Goal: Information Seeking & Learning: Learn about a topic

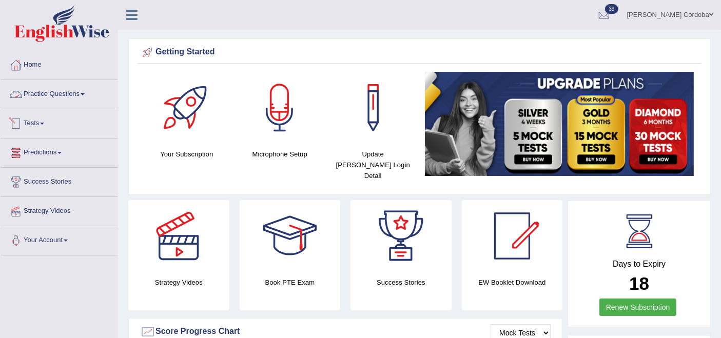
click at [67, 79] on li "Home" at bounding box center [59, 65] width 117 height 29
click at [59, 91] on link "Practice Questions" at bounding box center [59, 93] width 117 height 26
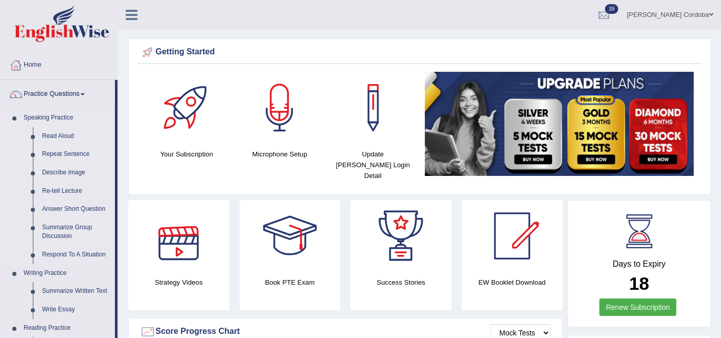
click at [67, 155] on link "Repeat Sentence" at bounding box center [76, 154] width 78 height 18
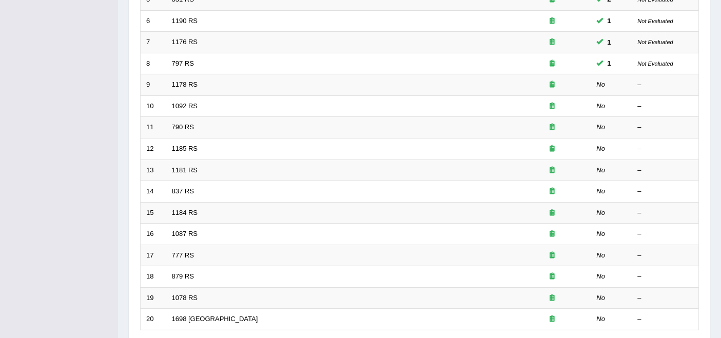
scroll to position [270, 0]
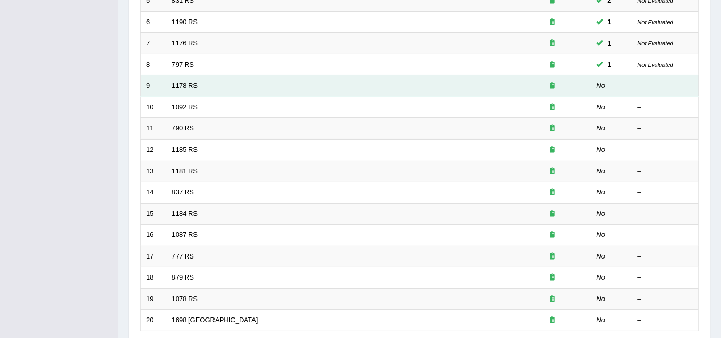
click at [177, 75] on td "1178 RS" at bounding box center [340, 86] width 348 height 22
click at [177, 82] on link "1178 RS" at bounding box center [185, 86] width 26 height 8
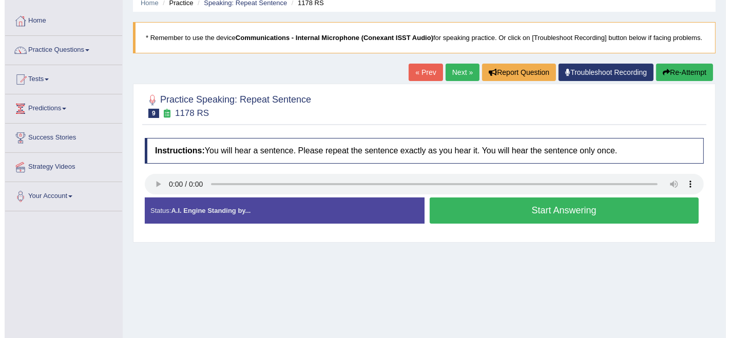
scroll to position [45, 0]
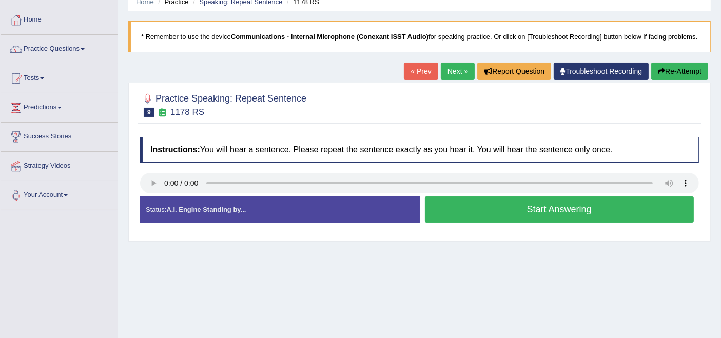
click at [600, 213] on button "Start Answering" at bounding box center [560, 210] width 270 height 26
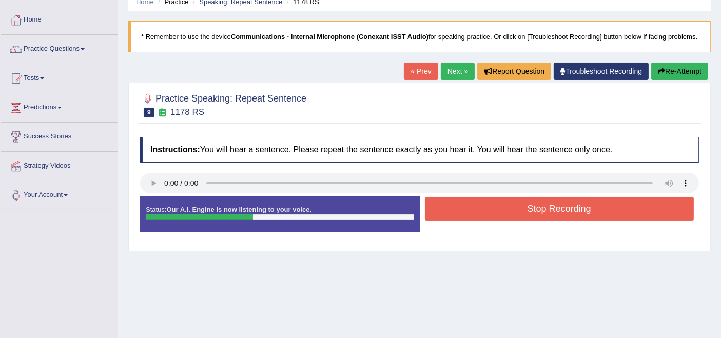
click at [600, 213] on button "Stop Recording" at bounding box center [560, 209] width 270 height 24
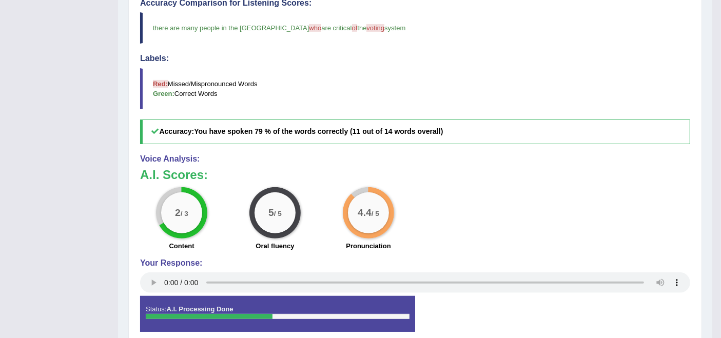
scroll to position [0, 0]
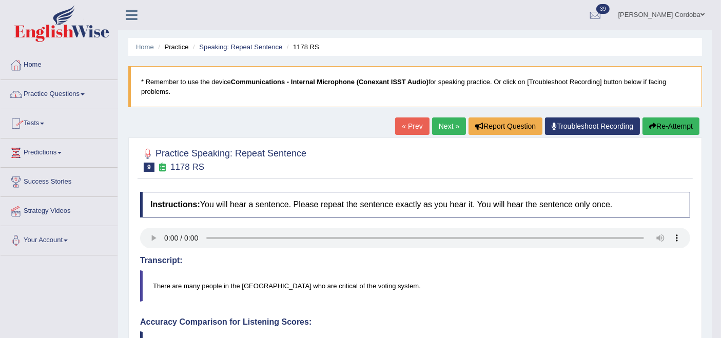
click at [448, 131] on link "Next »" at bounding box center [449, 126] width 34 height 17
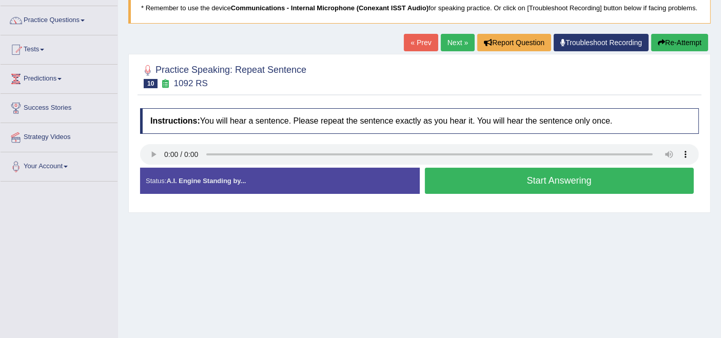
click at [566, 194] on button "Start Answering" at bounding box center [560, 181] width 270 height 26
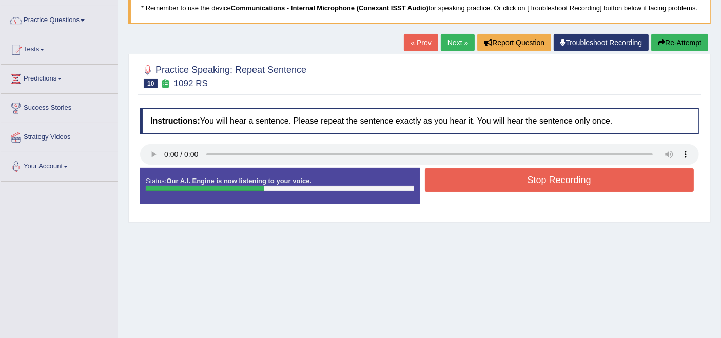
click at [566, 192] on button "Stop Recording" at bounding box center [560, 180] width 270 height 24
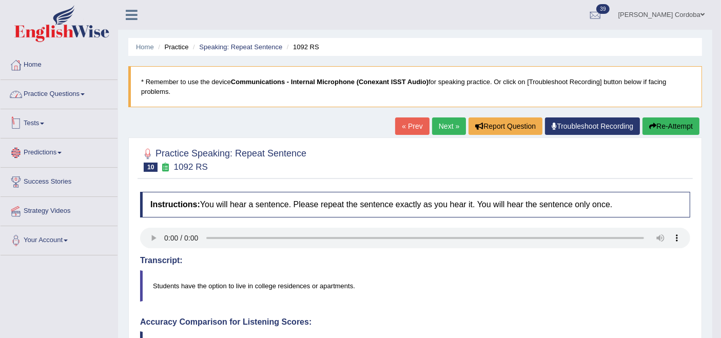
click at [78, 96] on link "Practice Questions" at bounding box center [59, 93] width 117 height 26
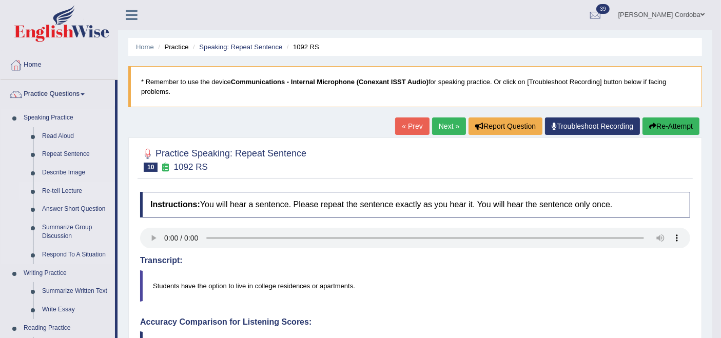
click at [55, 191] on link "Re-tell Lecture" at bounding box center [76, 191] width 78 height 18
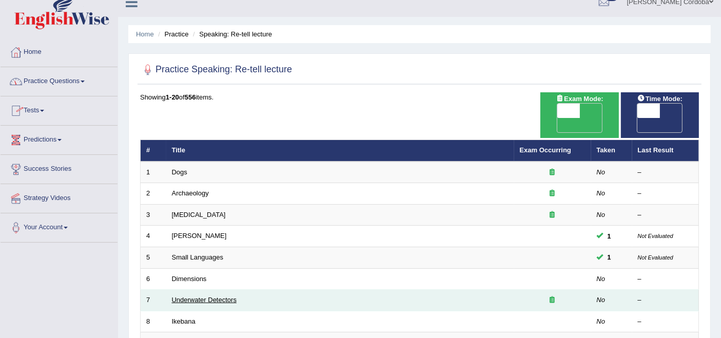
scroll to position [9, 0]
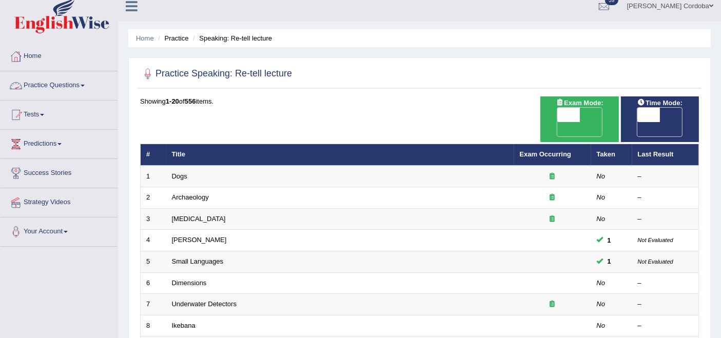
click at [73, 87] on link "Practice Questions" at bounding box center [59, 84] width 117 height 26
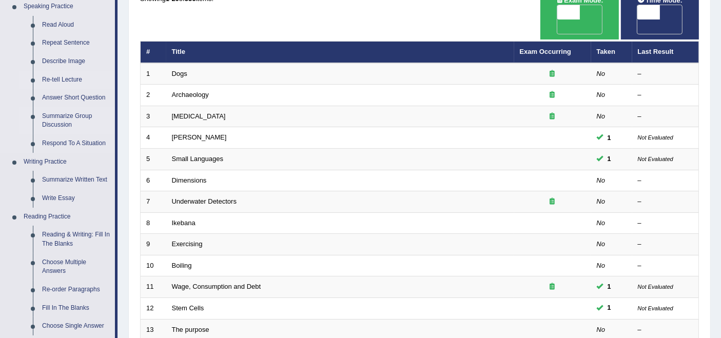
scroll to position [120, 0]
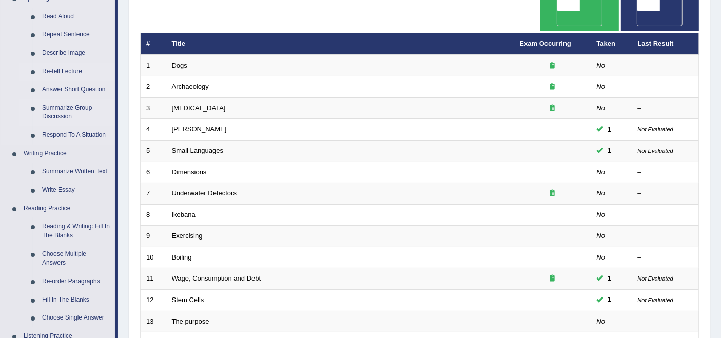
click at [50, 225] on link "Reading & Writing: Fill In The Blanks" at bounding box center [76, 231] width 78 height 27
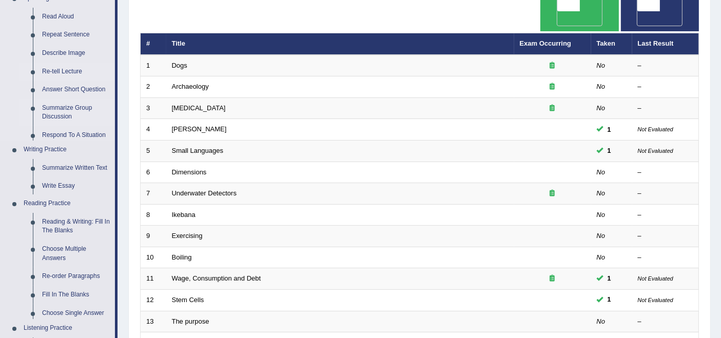
scroll to position [0, 0]
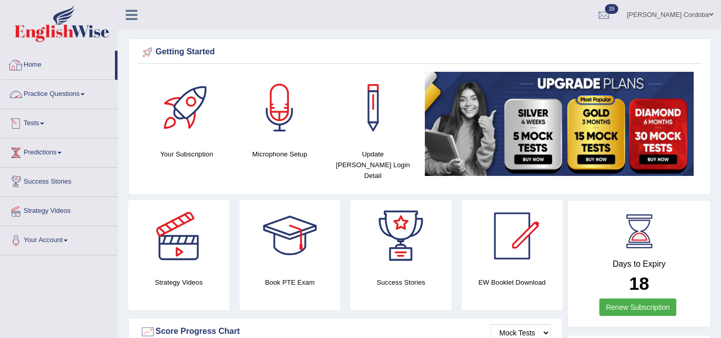
click at [35, 120] on link "Tests" at bounding box center [59, 122] width 117 height 26
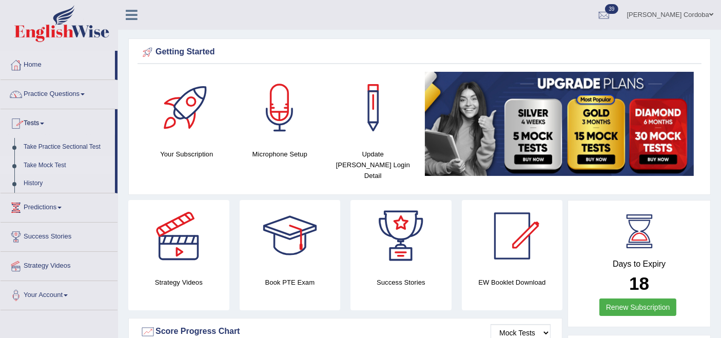
click at [60, 163] on link "Take Mock Test" at bounding box center [67, 166] width 96 height 18
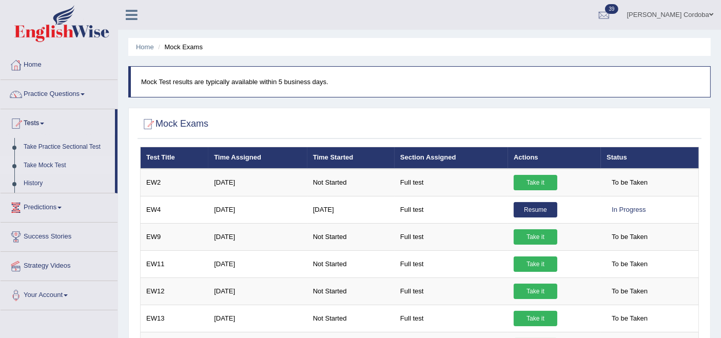
scroll to position [141, 0]
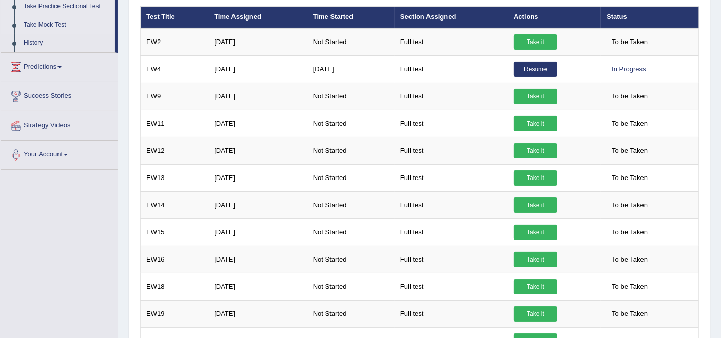
click at [85, 5] on link "Take Practice Sectional Test" at bounding box center [67, 6] width 96 height 18
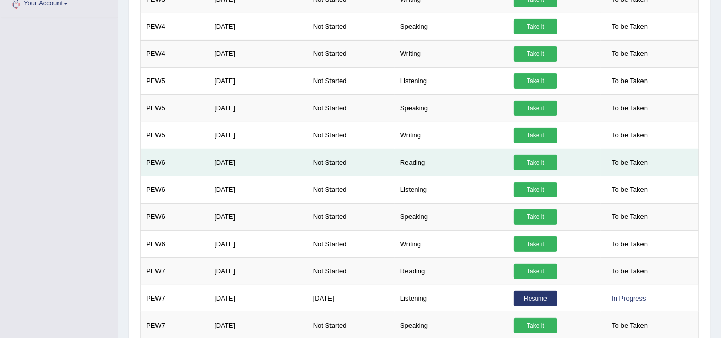
click at [535, 161] on link "Take it" at bounding box center [536, 162] width 44 height 15
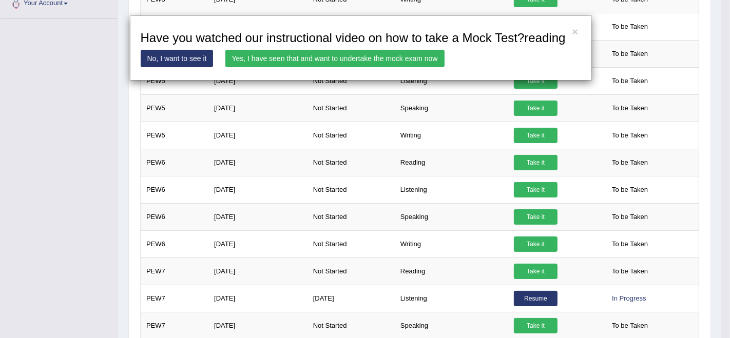
click at [389, 65] on link "Yes, I have seen that and want to undertake the mock exam now" at bounding box center [334, 58] width 219 height 17
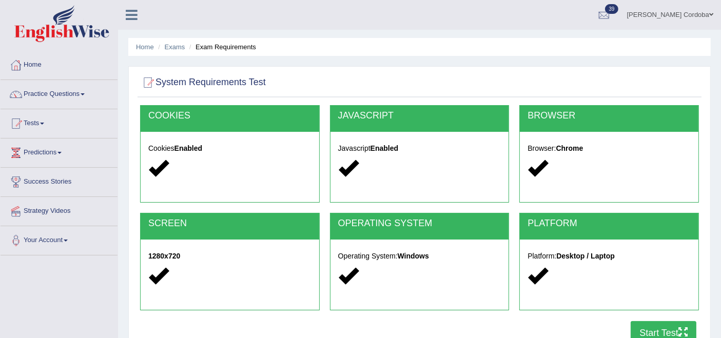
click at [648, 326] on button "Start Test" at bounding box center [664, 333] width 66 height 24
click at [47, 129] on link "Tests" at bounding box center [59, 122] width 117 height 26
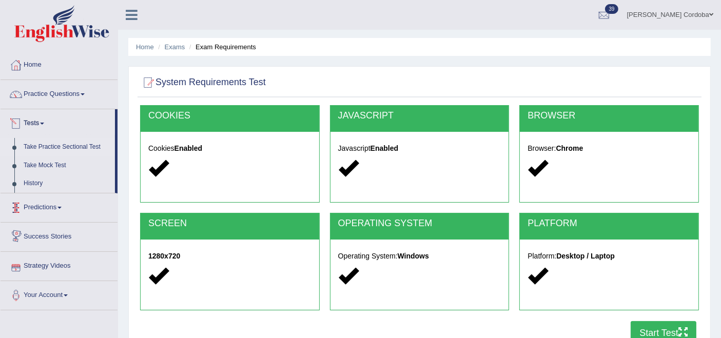
click at [65, 146] on link "Take Practice Sectional Test" at bounding box center [67, 147] width 96 height 18
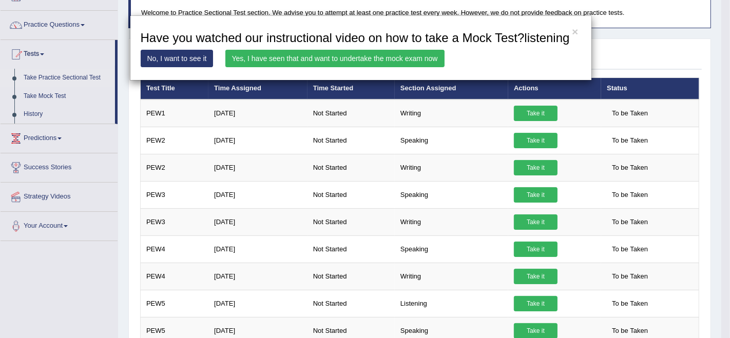
click at [409, 58] on link "Yes, I have seen that and want to undertake the mock exam now" at bounding box center [334, 58] width 219 height 17
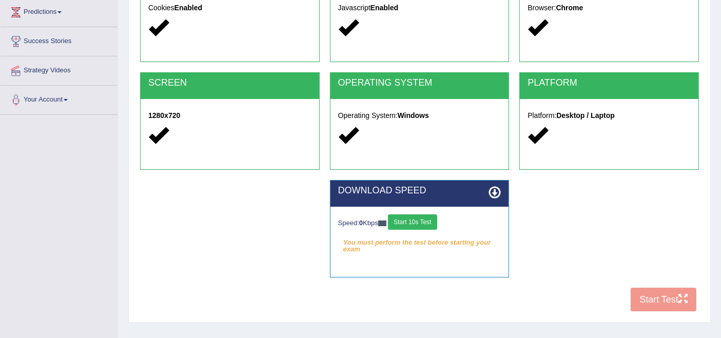
scroll to position [141, 0]
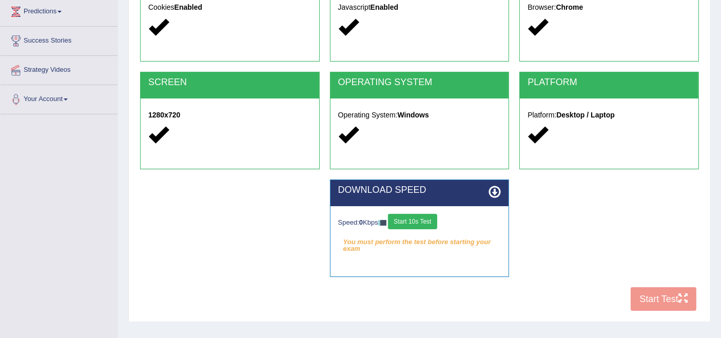
click at [424, 214] on button "Start 10s Test" at bounding box center [412, 221] width 49 height 15
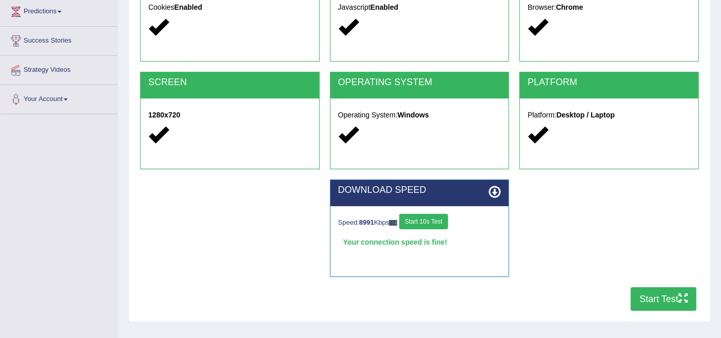
click at [659, 306] on button "Start Test" at bounding box center [664, 300] width 66 height 24
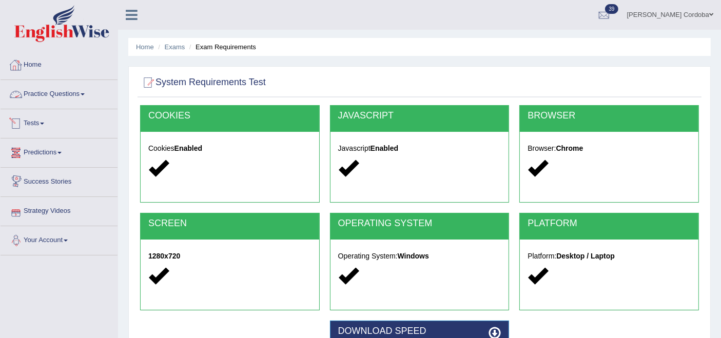
click at [36, 64] on link "Home" at bounding box center [59, 64] width 117 height 26
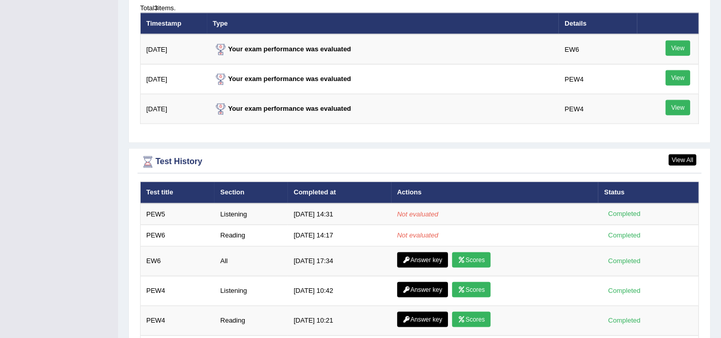
scroll to position [1294, 0]
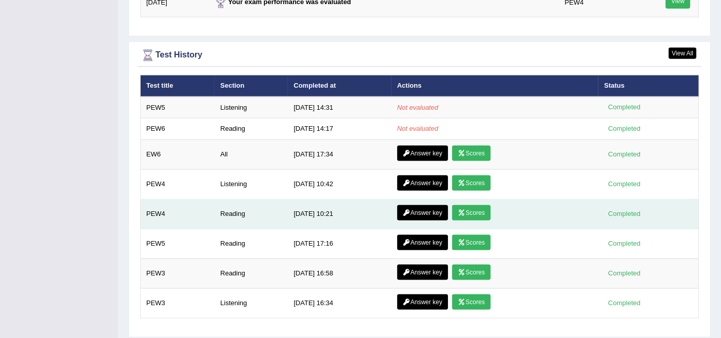
scroll to position [1410, 0]
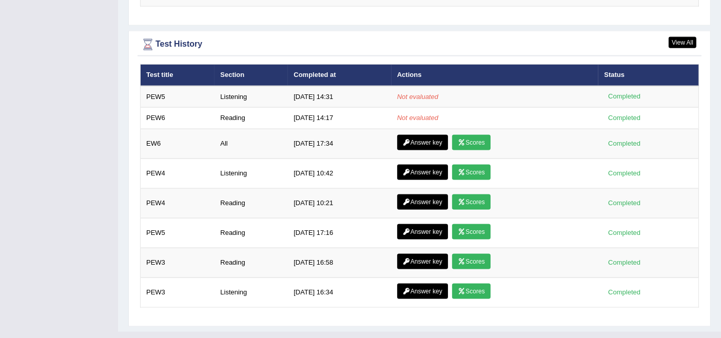
scroll to position [1408, 0]
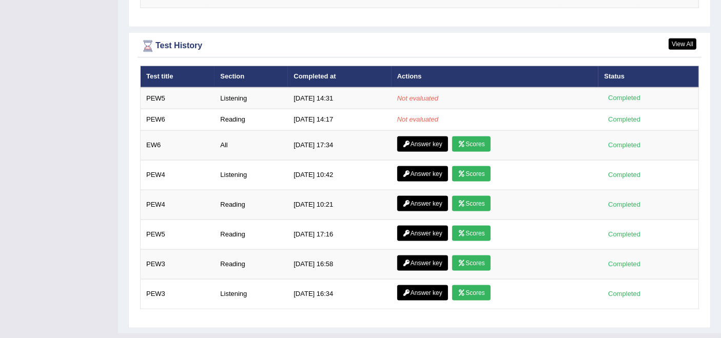
scroll to position [1410, 0]
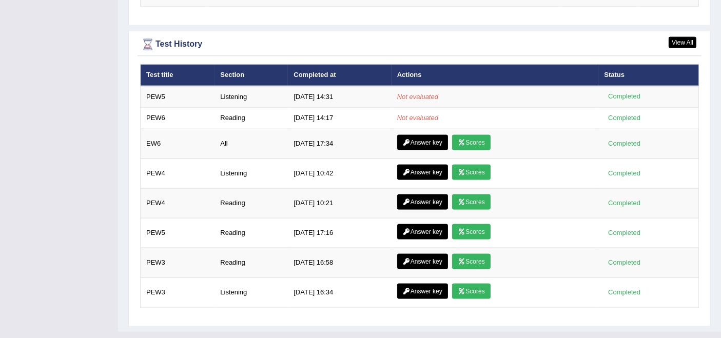
scroll to position [1408, 0]
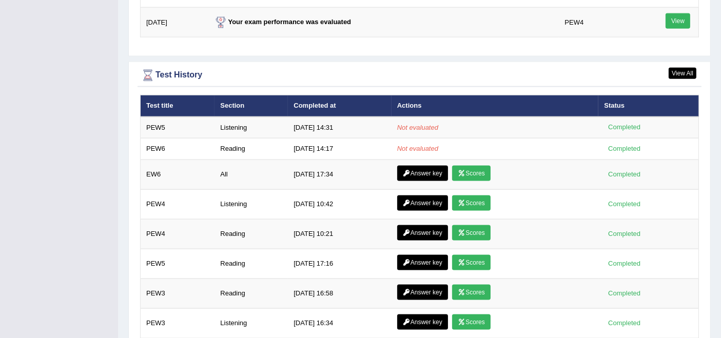
scroll to position [1381, 0]
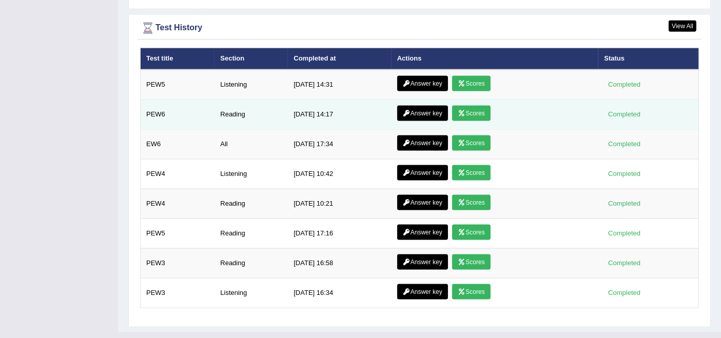
click at [425, 106] on link "Answer key" at bounding box center [422, 113] width 51 height 15
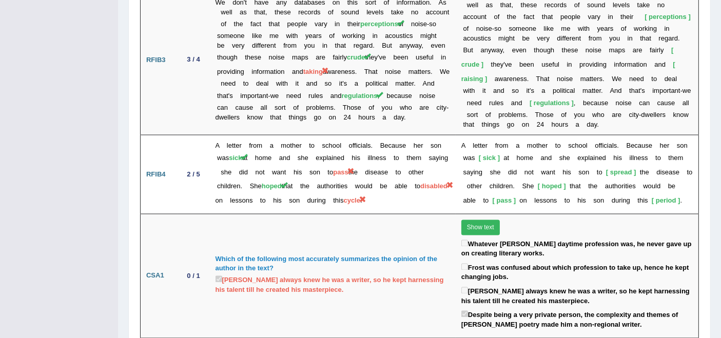
scroll to position [1819, 0]
